Goal: Answer question/provide support

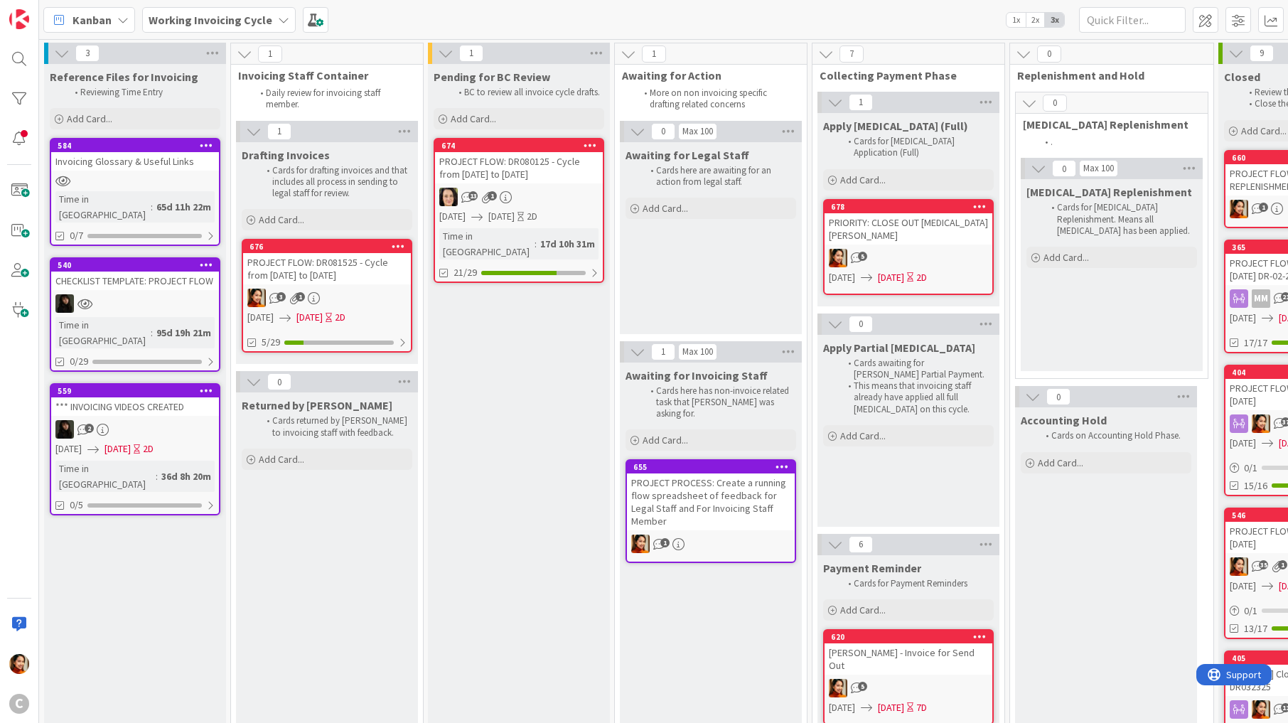
click at [344, 285] on link "676 PROJECT FLOW: DR081525 - Cycle from [DATE] to [DATE] 3 1 [DATE] [DATE] 2D 5…" at bounding box center [327, 296] width 171 height 114
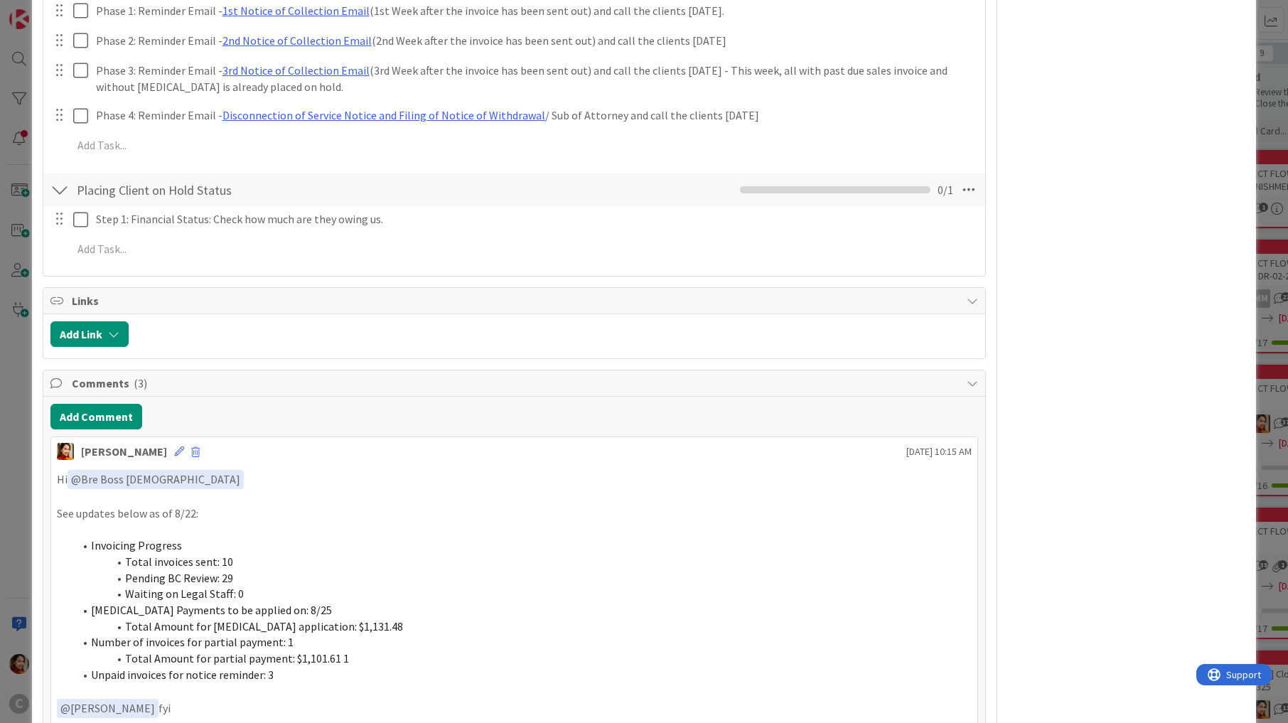
scroll to position [2160, 0]
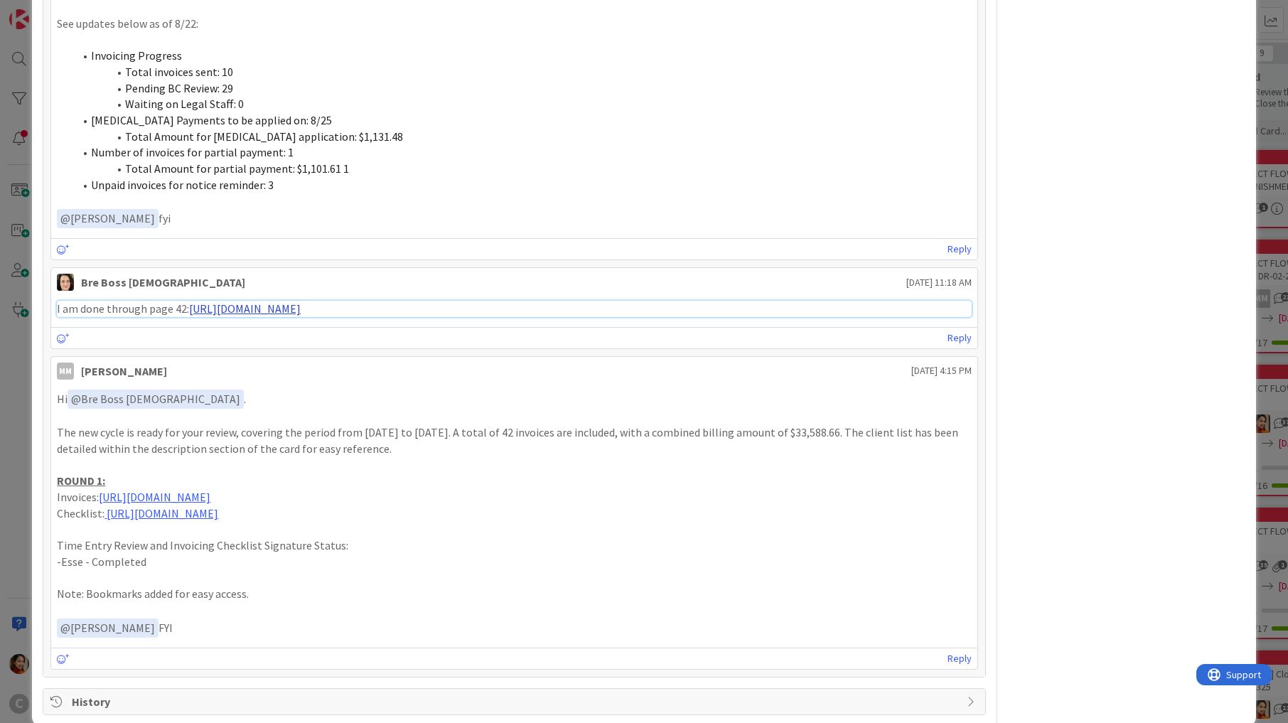
click at [262, 301] on link "[URL][DOMAIN_NAME]" at bounding box center [245, 308] width 112 height 14
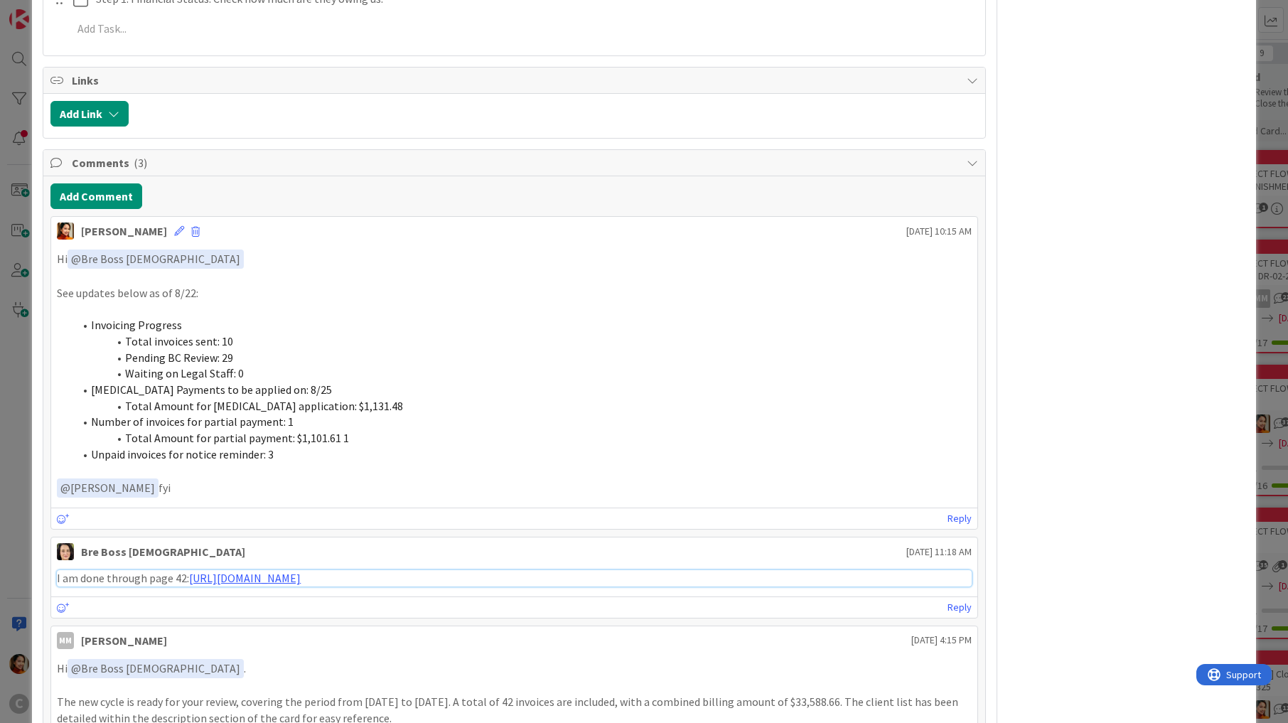
scroll to position [1876, 0]
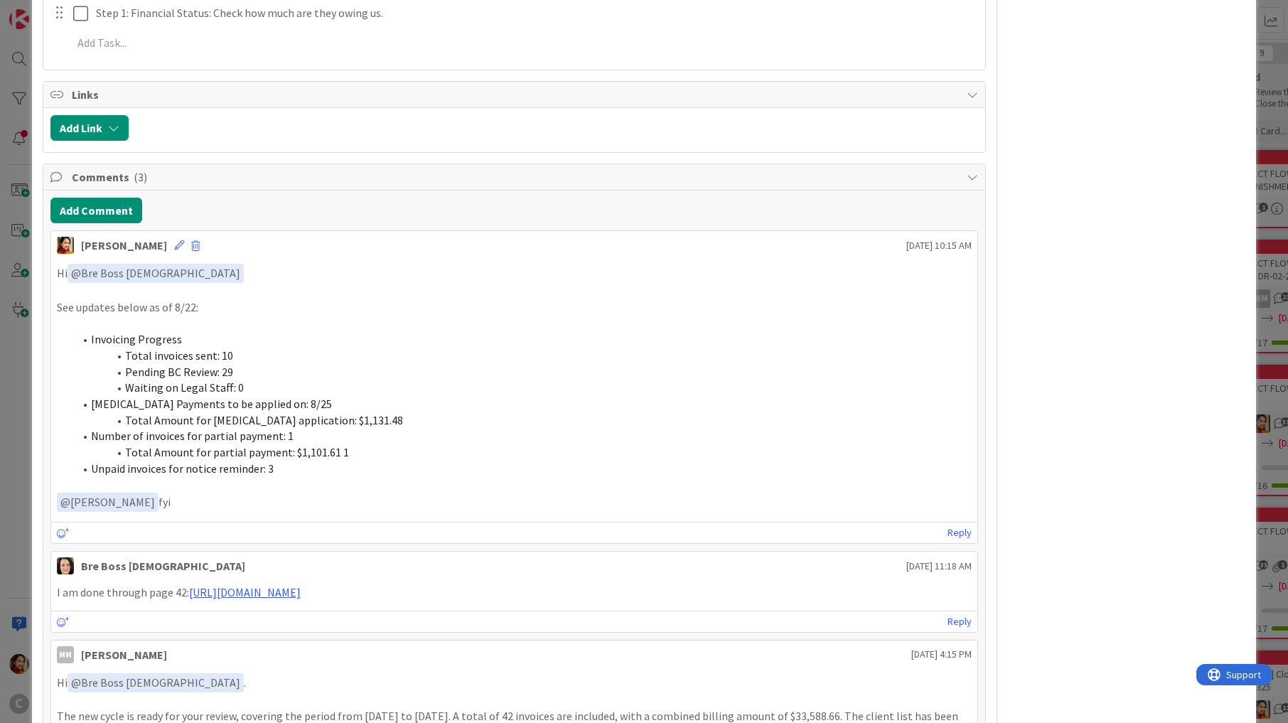
drag, startPoint x: 159, startPoint y: 483, endPoint x: 89, endPoint y: 384, distance: 121.9
click at [89, 384] on div "Hi ﻿ @ Bre Boss [DEMOGRAPHIC_DATA] ﻿ See updates below as of 8/22: Invoicing Pr…" at bounding box center [514, 388] width 914 height 248
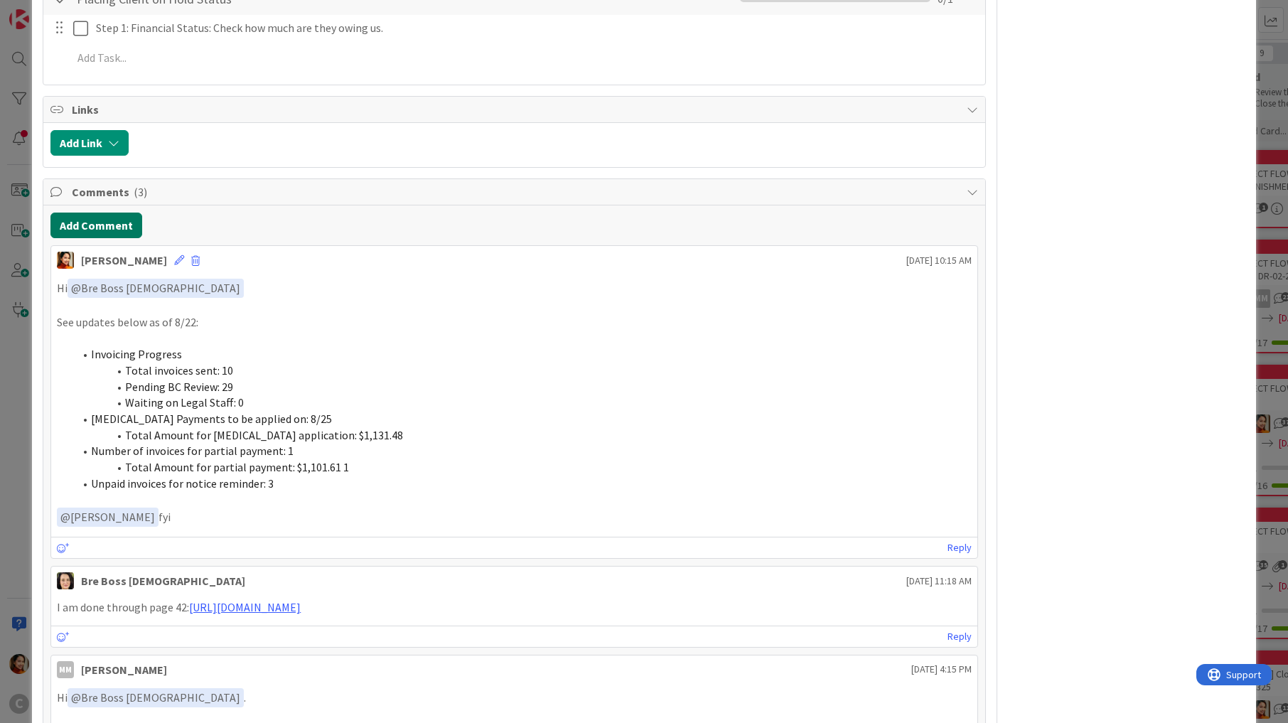
click at [89, 212] on button "Add Comment" at bounding box center [96, 225] width 92 height 26
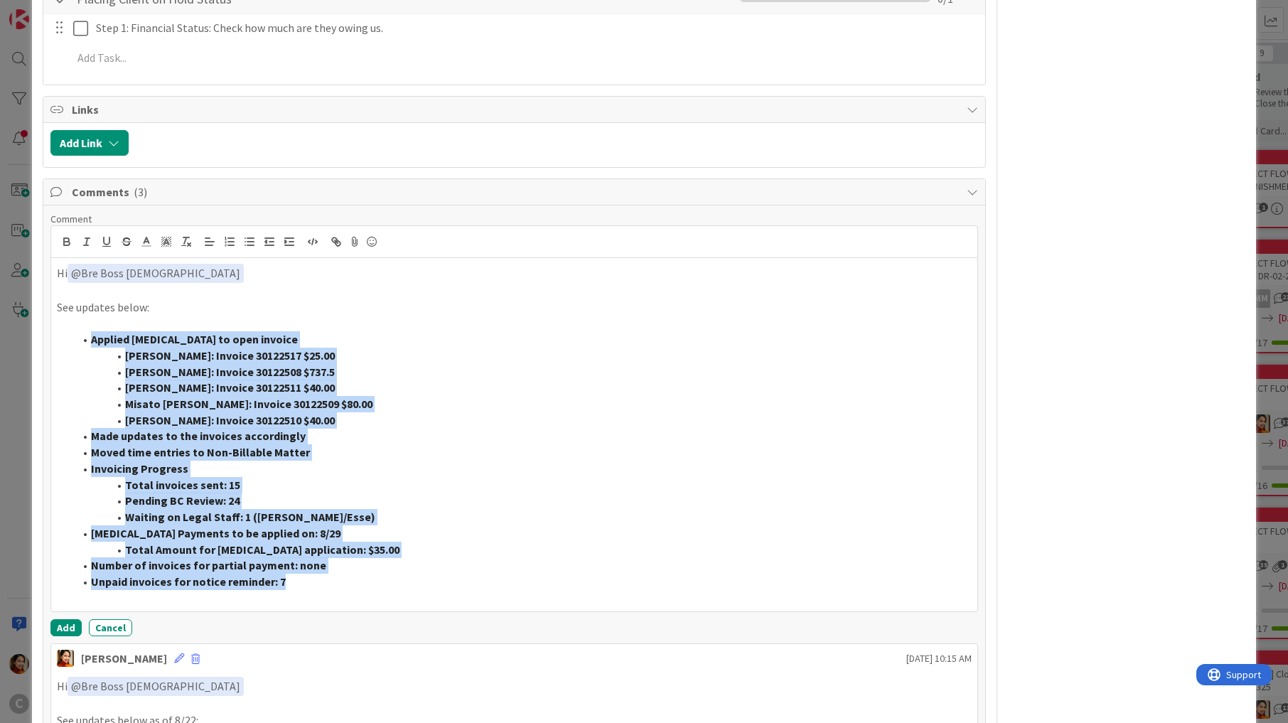
drag, startPoint x: 296, startPoint y: 561, endPoint x: 60, endPoint y: 319, distance: 337.7
click at [59, 331] on ol "Applied [MEDICAL_DATA] to open invoice [PERSON_NAME]: Invoice 30122517 $25.00 […" at bounding box center [514, 460] width 914 height 259
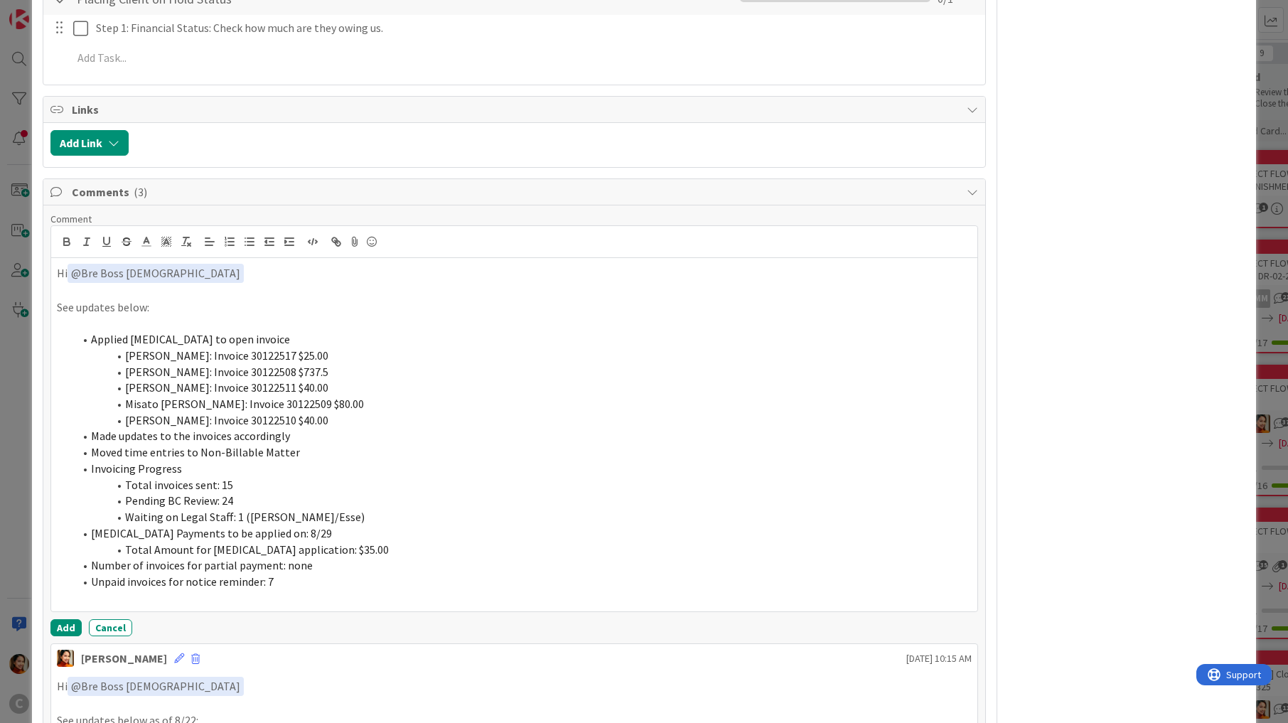
click at [230, 445] on span "Moved time entries to Non-Billable Matter" at bounding box center [195, 452] width 209 height 14
drag, startPoint x: 304, startPoint y: 436, endPoint x: 59, endPoint y: 424, distance: 245.4
click at [59, 424] on ol "Applied [MEDICAL_DATA] to open invoice [PERSON_NAME]: Invoice 30122517 $25.00 […" at bounding box center [514, 460] width 914 height 259
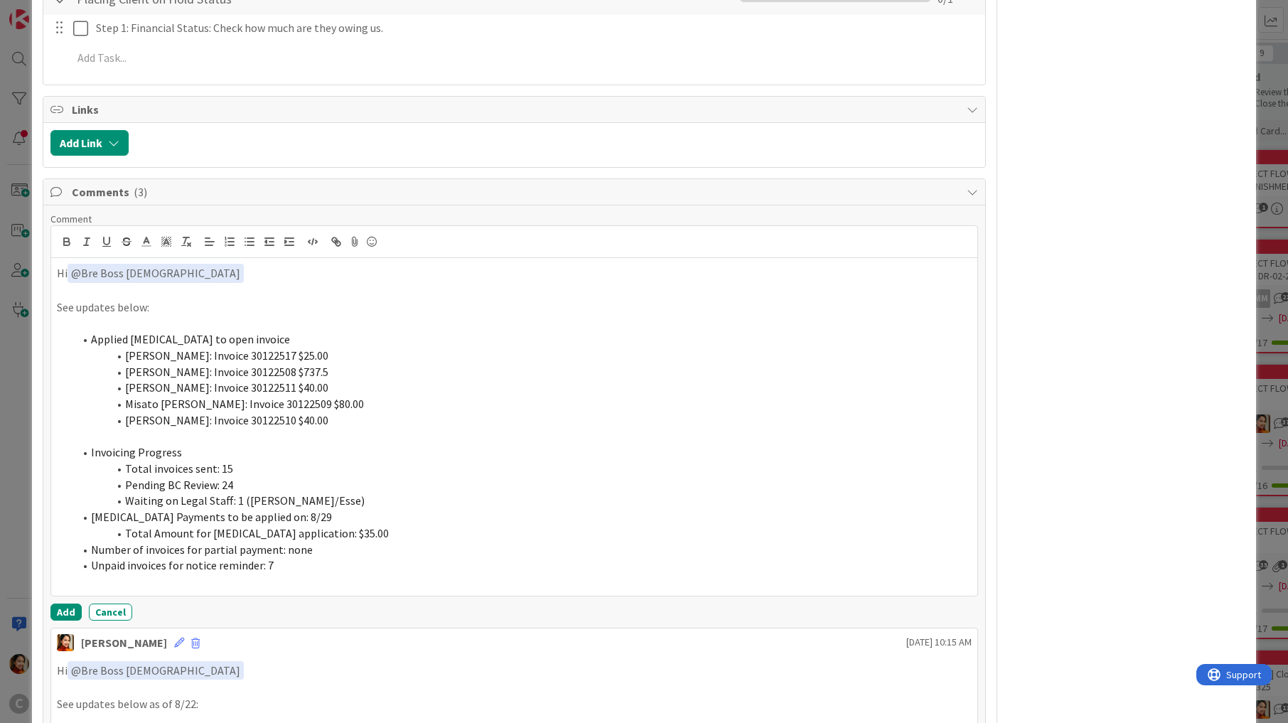
scroll to position [1887, 0]
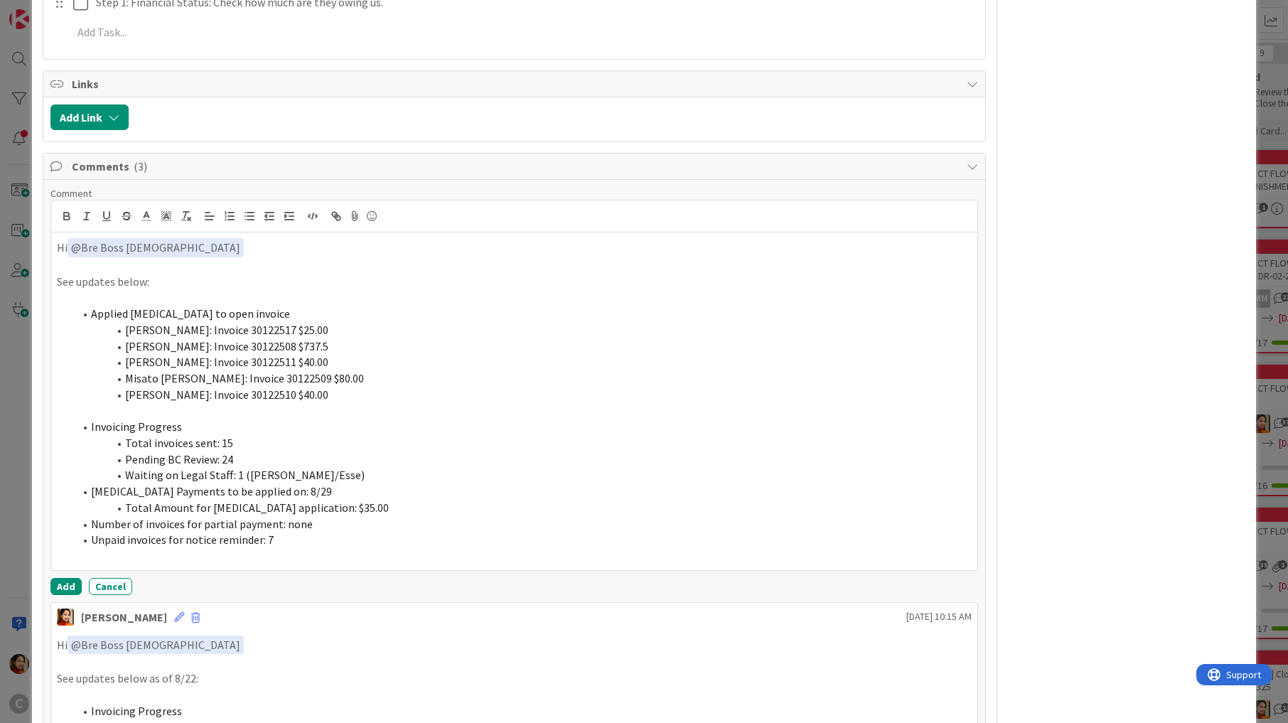
click at [305, 532] on li "Unpaid invoices for notice reminder: 7" at bounding box center [522, 540] width 897 height 16
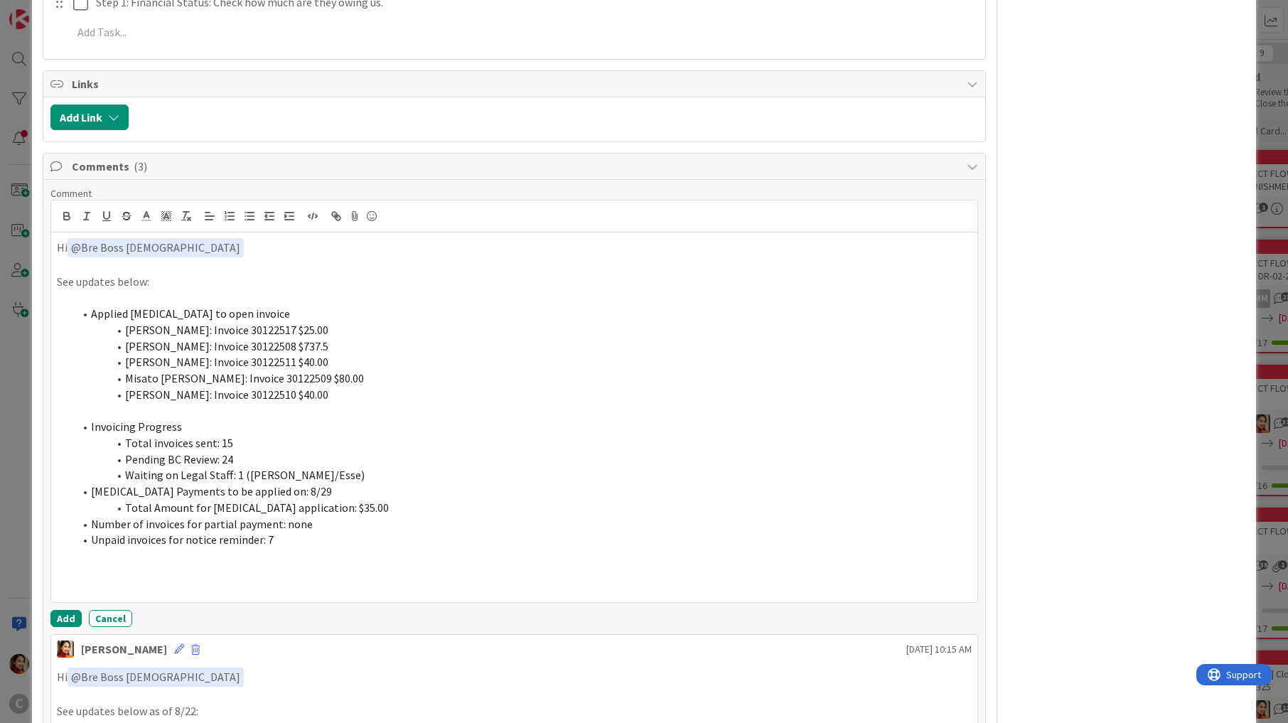
scroll to position [2467, 0]
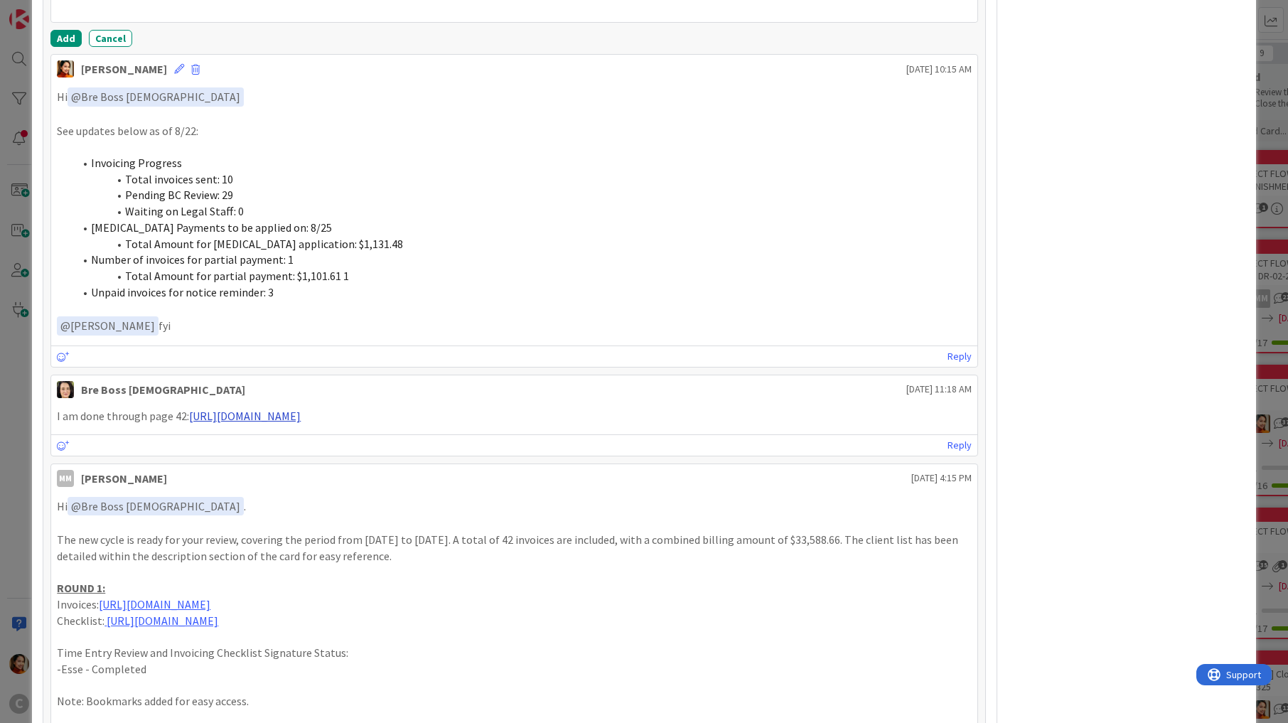
drag, startPoint x: 504, startPoint y: 397, endPoint x: 189, endPoint y: 394, distance: 314.8
click at [189, 408] on p "I am done through page 42: [URL][DOMAIN_NAME]" at bounding box center [514, 416] width 914 height 16
copy p "[URL][DOMAIN_NAME]"
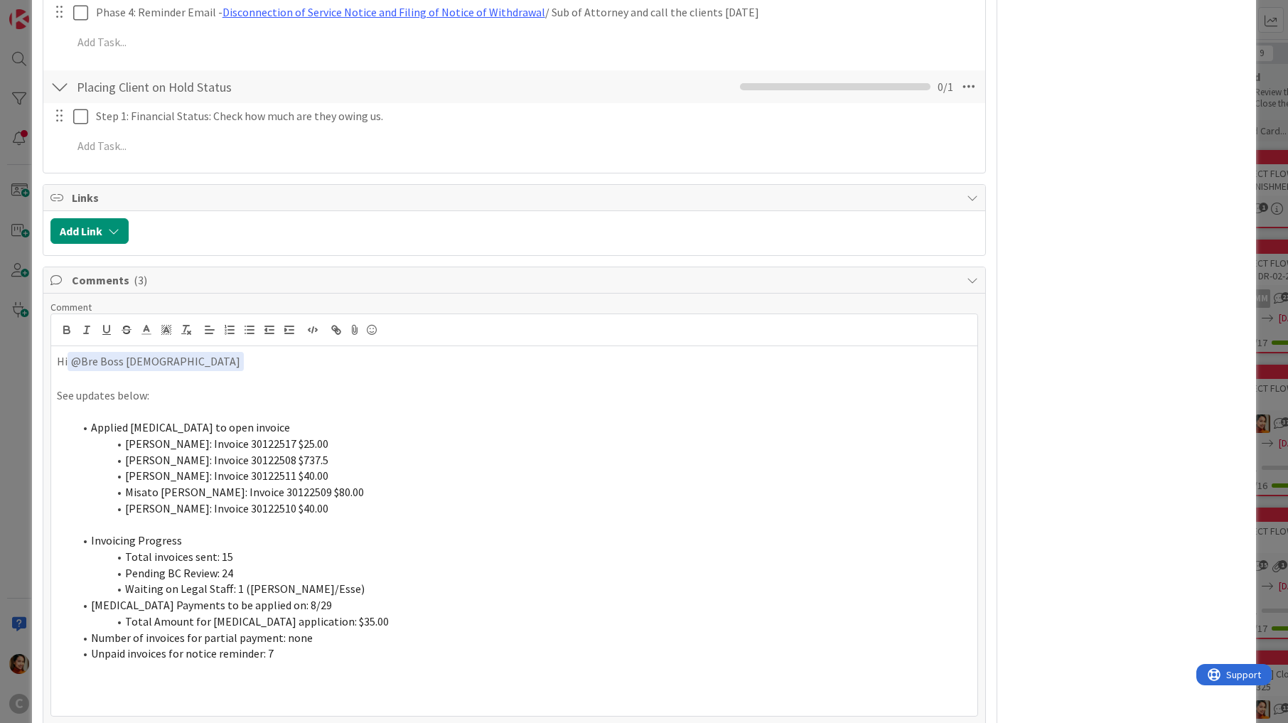
scroll to position [1776, 0]
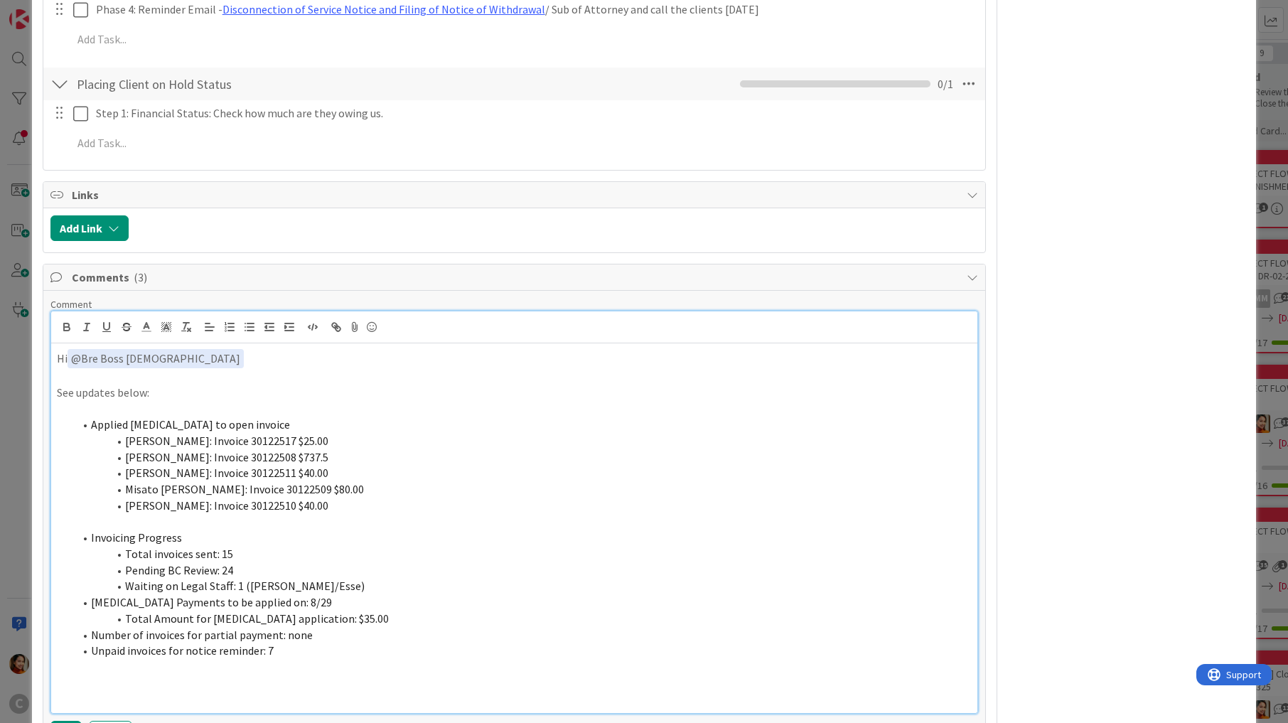
click at [92, 675] on p at bounding box center [514, 683] width 914 height 16
click at [156, 368] on p at bounding box center [514, 376] width 914 height 16
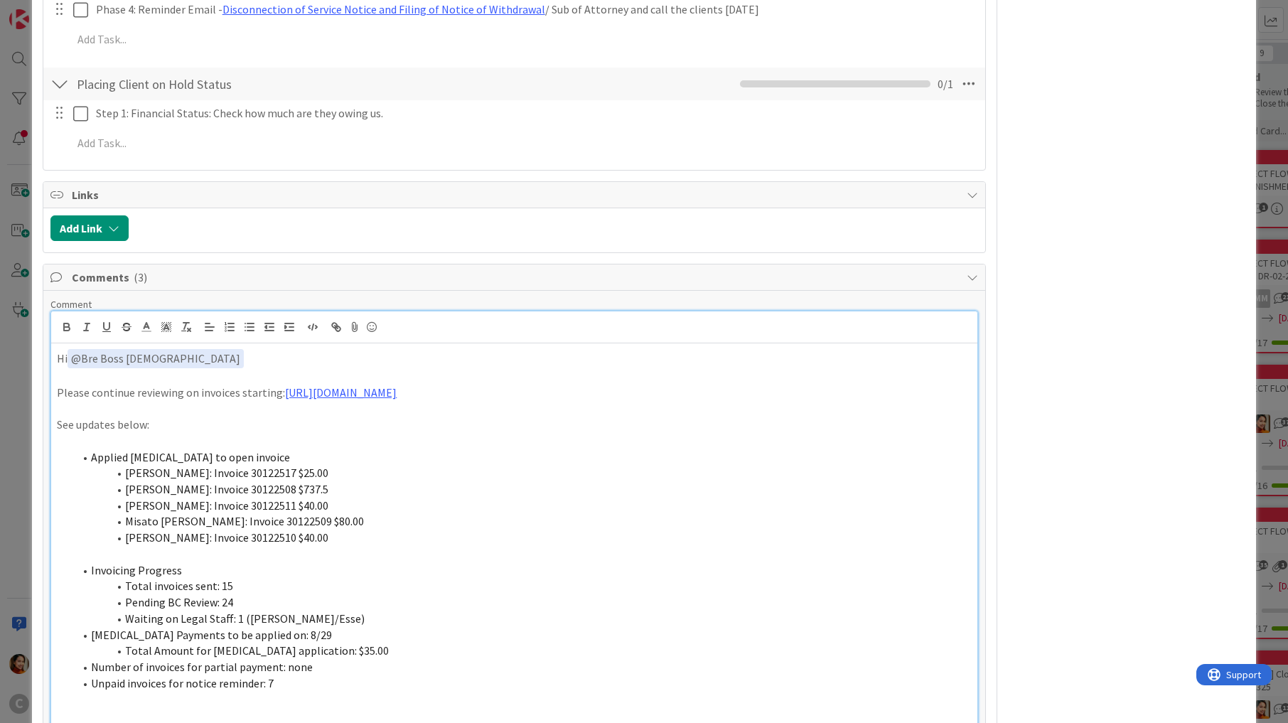
click at [239, 384] on p "Please continue reviewing on invoices starting: [URL][DOMAIN_NAME]" at bounding box center [514, 392] width 914 height 16
click at [252, 384] on p "Please continue reviewing on invoices starting: [URL][DOMAIN_NAME]" at bounding box center [514, 392] width 914 height 16
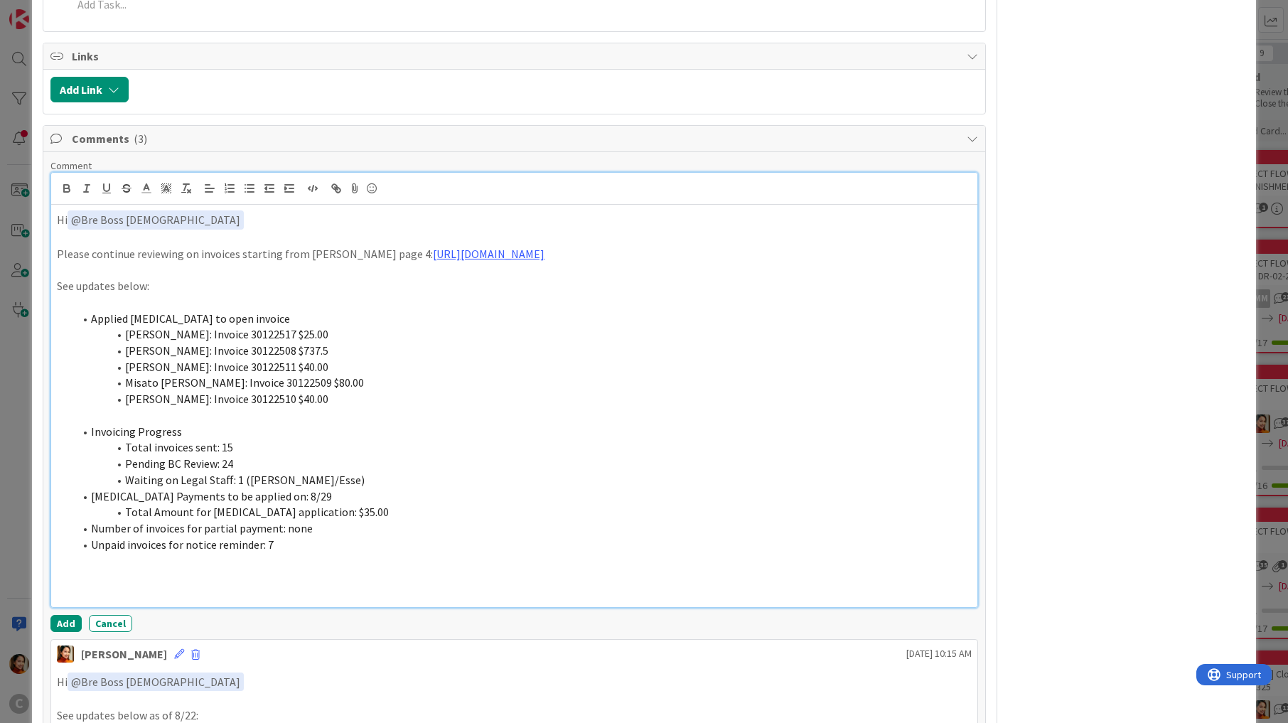
scroll to position [1933, 0]
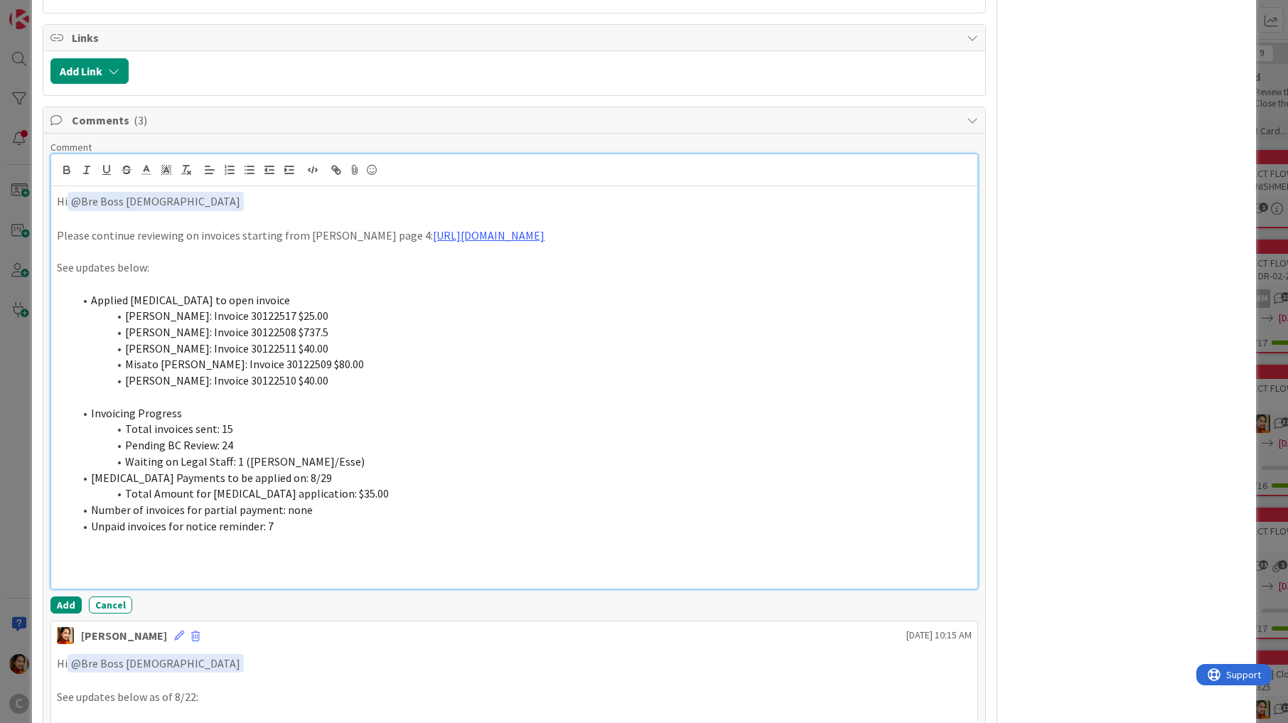
click at [234, 550] on p at bounding box center [514, 558] width 914 height 16
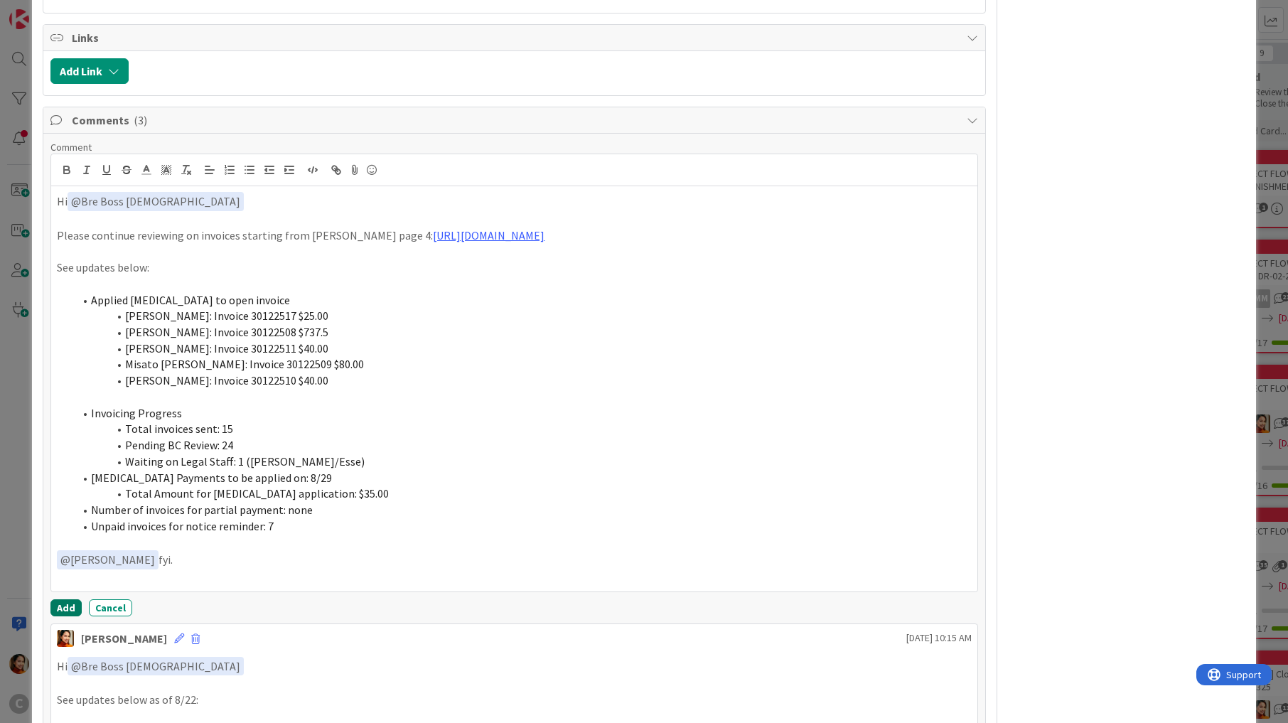
click at [65, 599] on button "Add" at bounding box center [65, 607] width 31 height 17
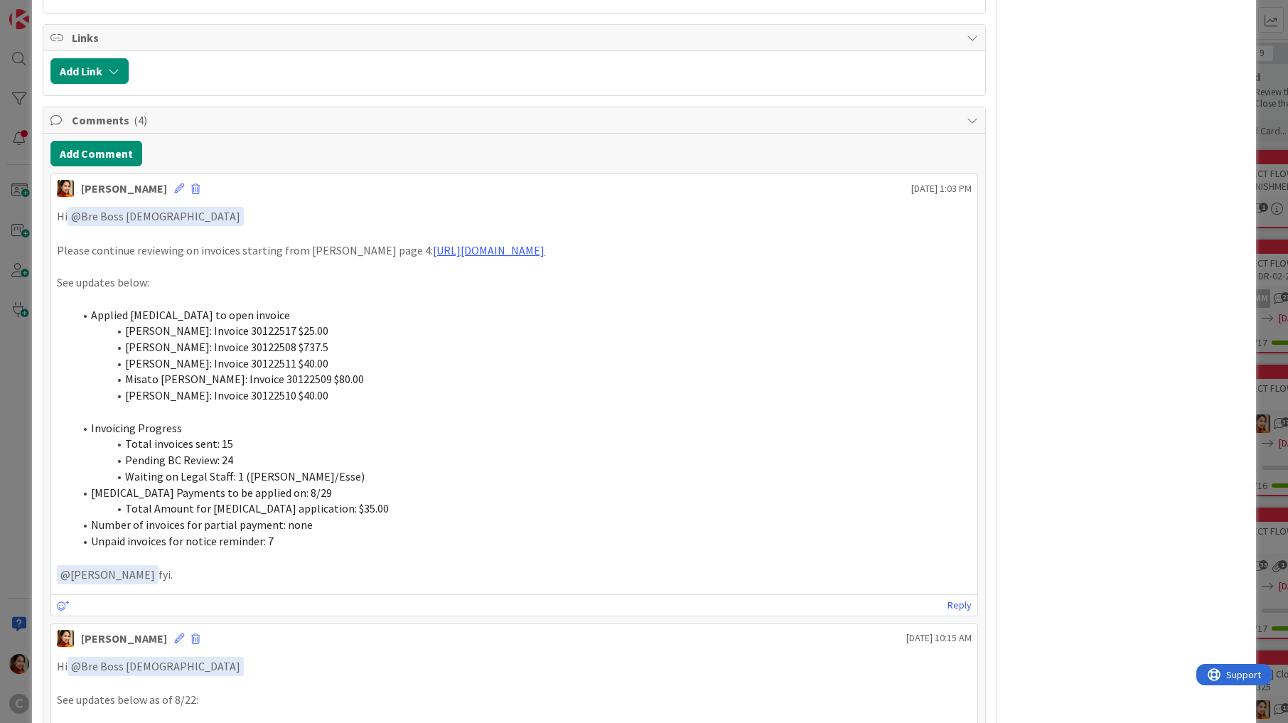
click at [5, 524] on div "ID 676 Working Invoicing Cycle Drafting Invoices Title 57 / 128 PROJECT FLOW: D…" at bounding box center [644, 361] width 1288 height 723
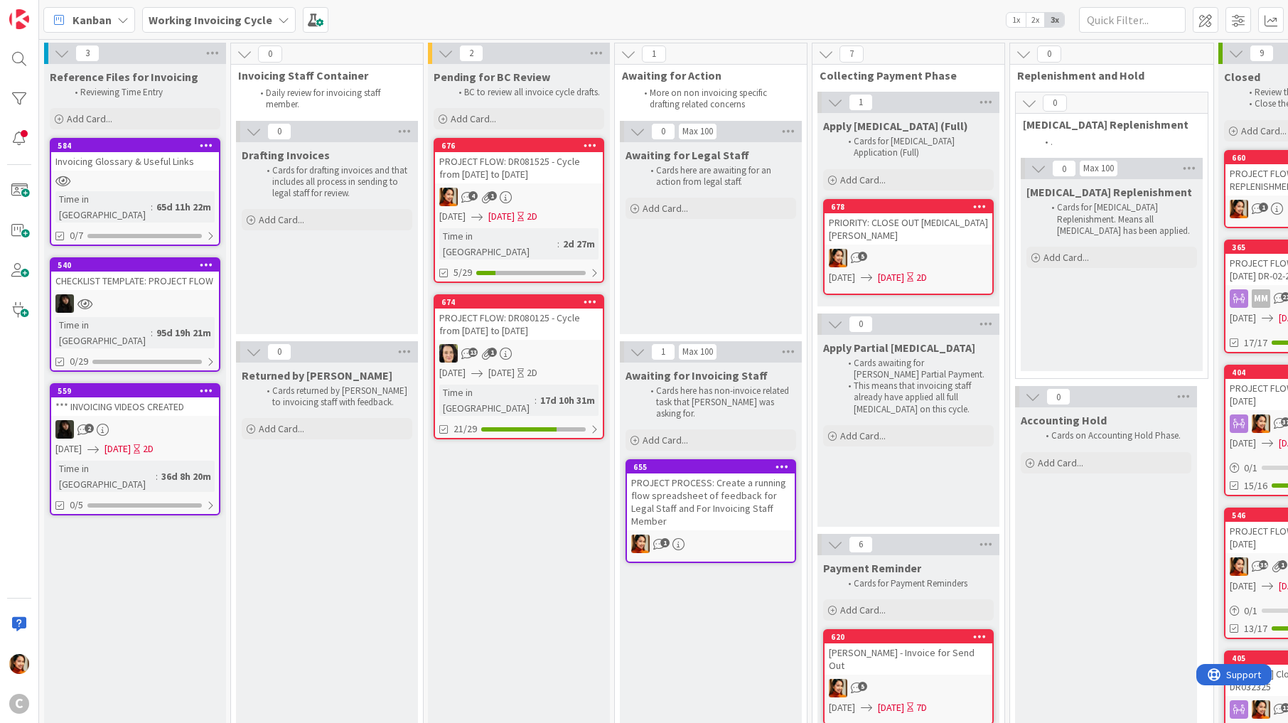
click at [509, 321] on div "PROJECT FLOW: DR080125 - Cycle from [DATE] to [DATE]" at bounding box center [519, 323] width 168 height 31
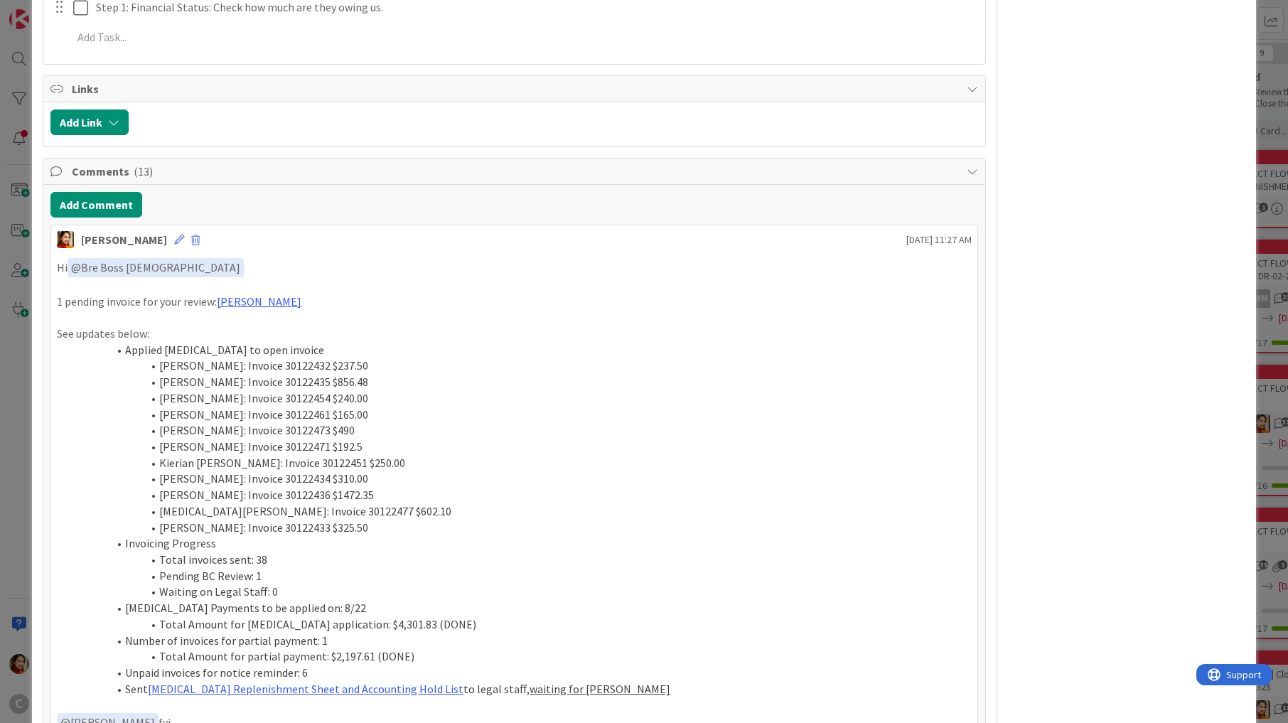
scroll to position [1062, 0]
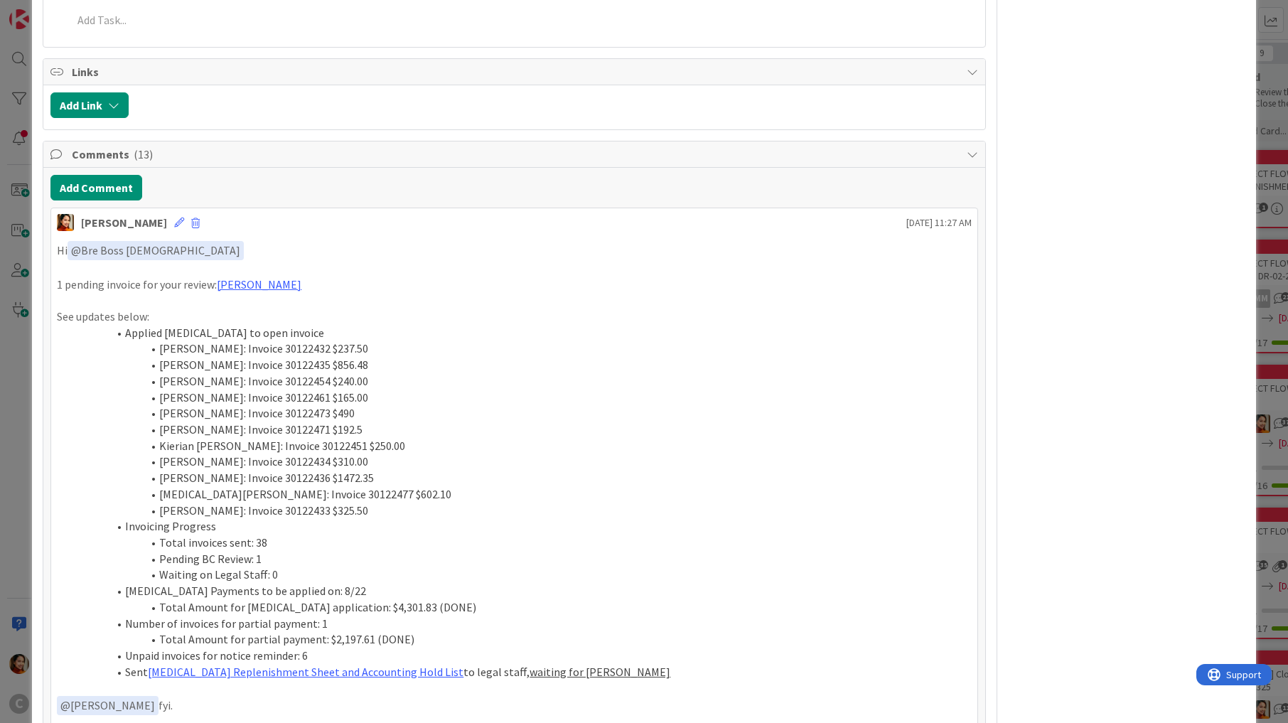
click at [17, 316] on div "ID 674 Working Invoicing Cycle Pending for BC Review Title 59 / 128 PROJECT FLO…" at bounding box center [644, 361] width 1288 height 723
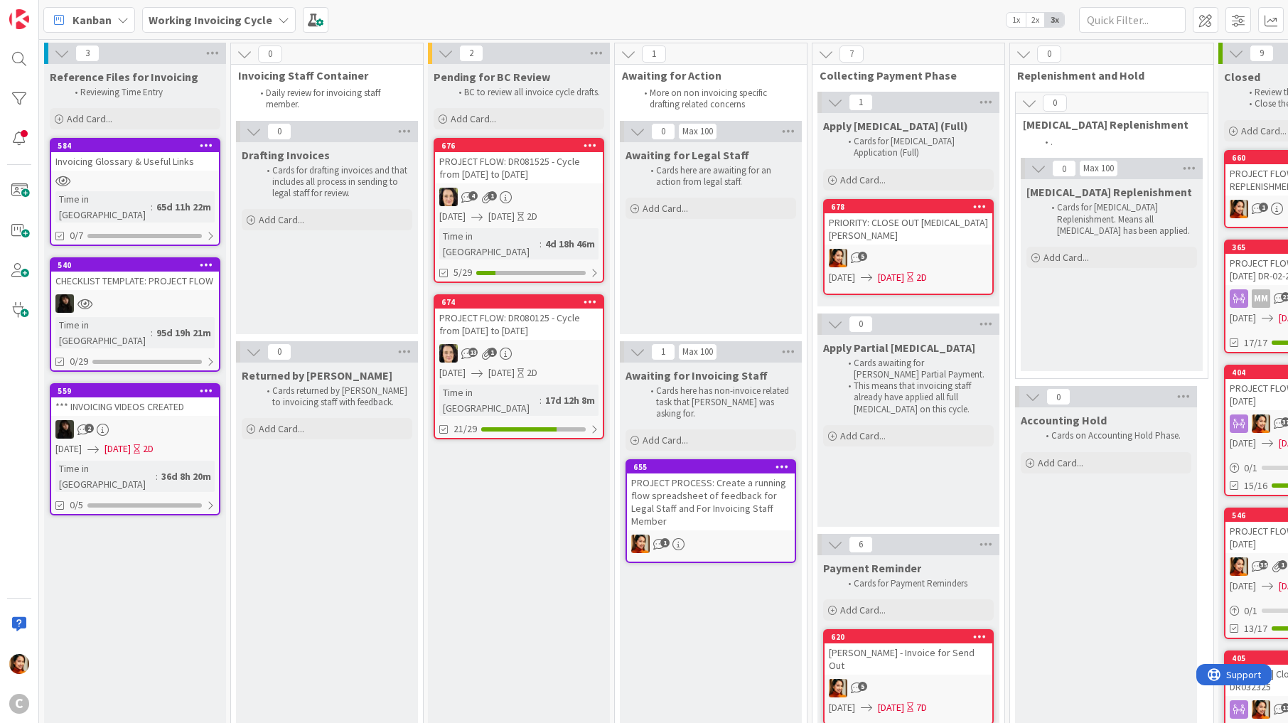
click at [944, 222] on link "678 PRIORITY: CLOSE OUT [MEDICAL_DATA][PERSON_NAME] 5 [DATE] [DATE] 2D" at bounding box center [908, 247] width 171 height 96
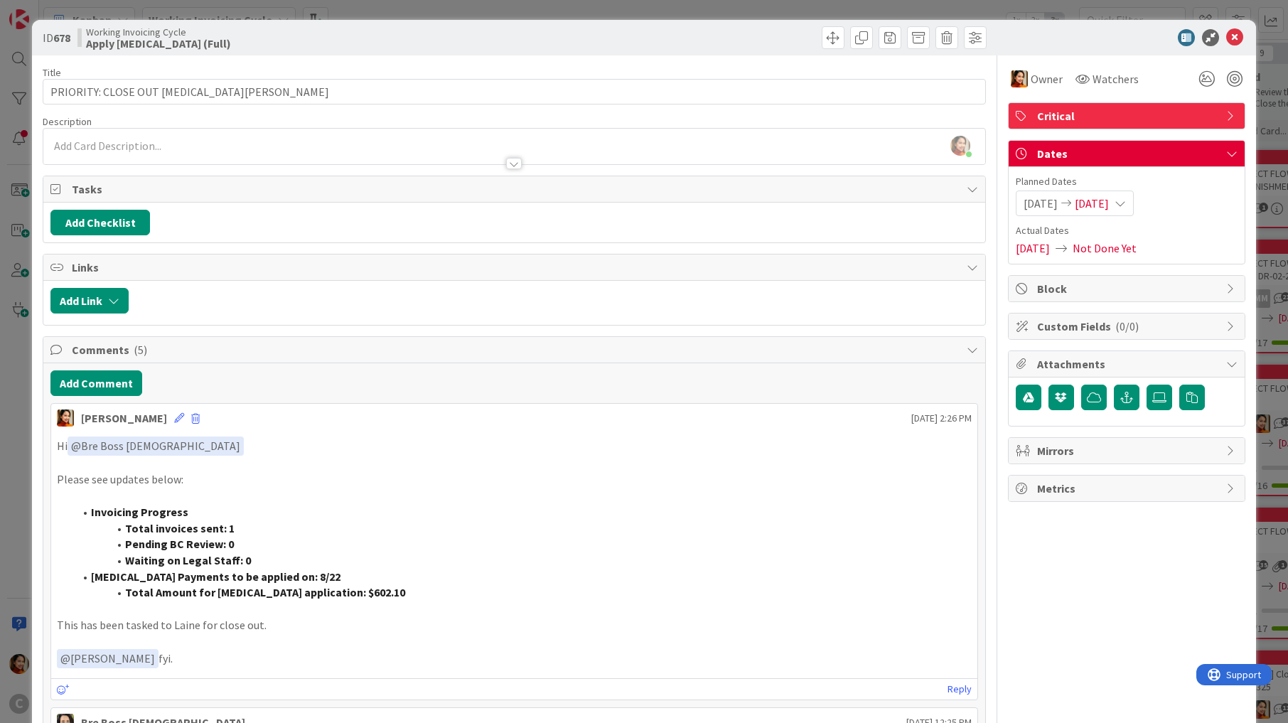
click at [18, 495] on div "ID 678 Working Invoicing Cycle Apply [MEDICAL_DATA] (Full) Title 31 / 128 PRIOR…" at bounding box center [644, 361] width 1288 height 723
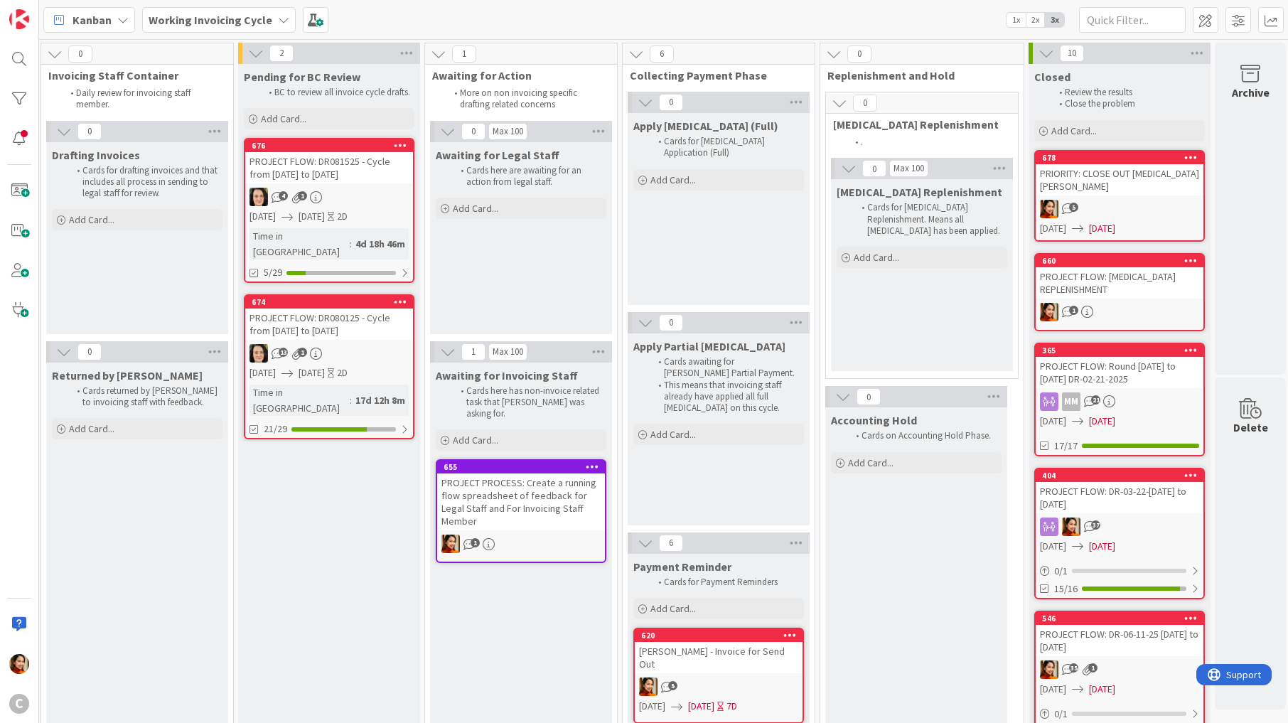
drag, startPoint x: 721, startPoint y: 227, endPoint x: 981, endPoint y: 10, distance: 338.6
